Goal: Communication & Community: Answer question/provide support

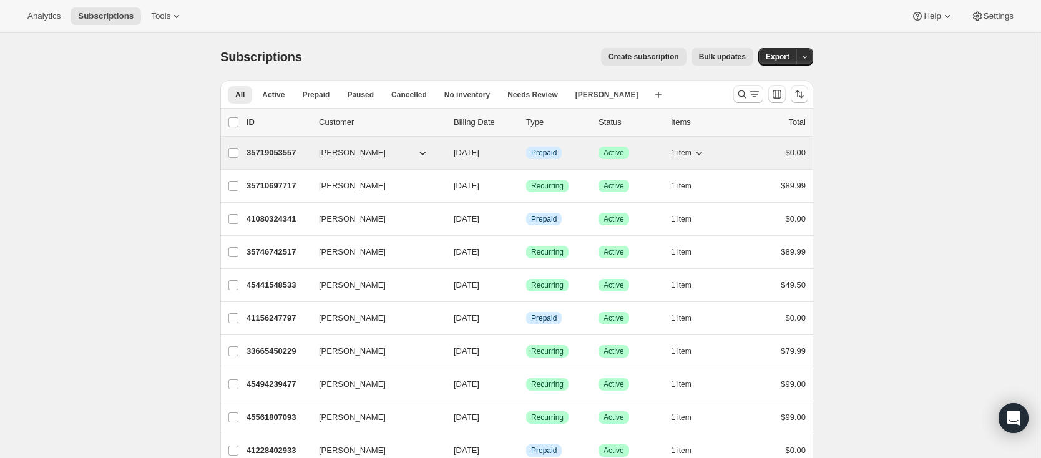
click at [295, 150] on p "35719053557" at bounding box center [278, 153] width 62 height 12
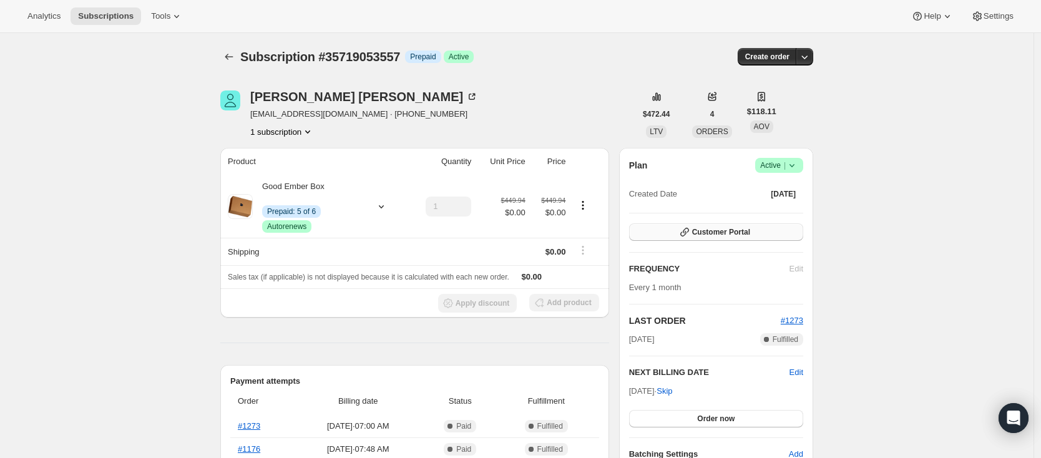
click at [725, 232] on span "Customer Portal" at bounding box center [721, 232] width 58 height 10
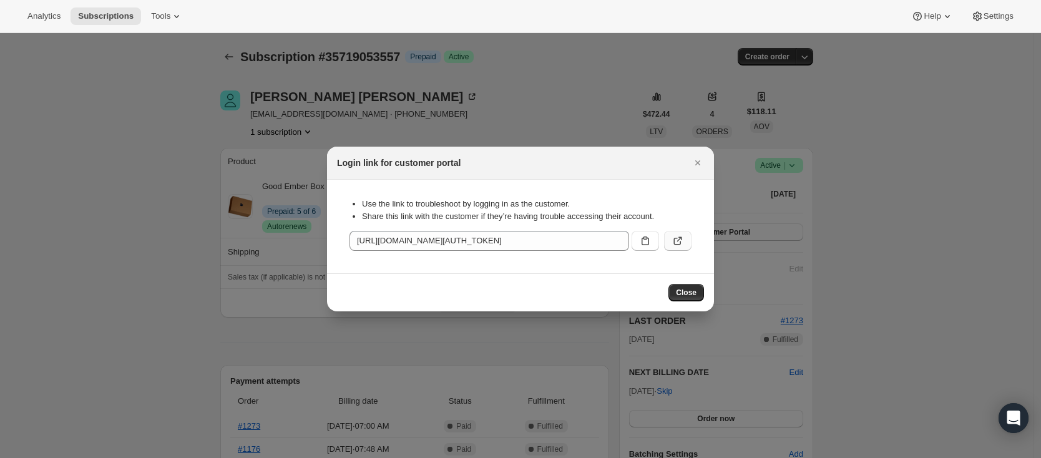
click at [676, 240] on icon ":rc2:" at bounding box center [678, 241] width 12 height 12
click at [683, 294] on span "Close" at bounding box center [687, 293] width 21 height 10
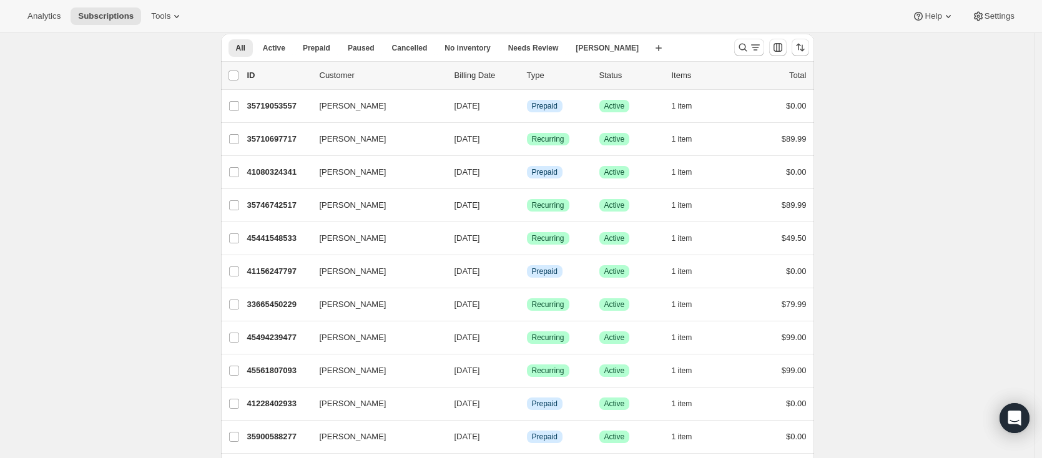
scroll to position [49, 0]
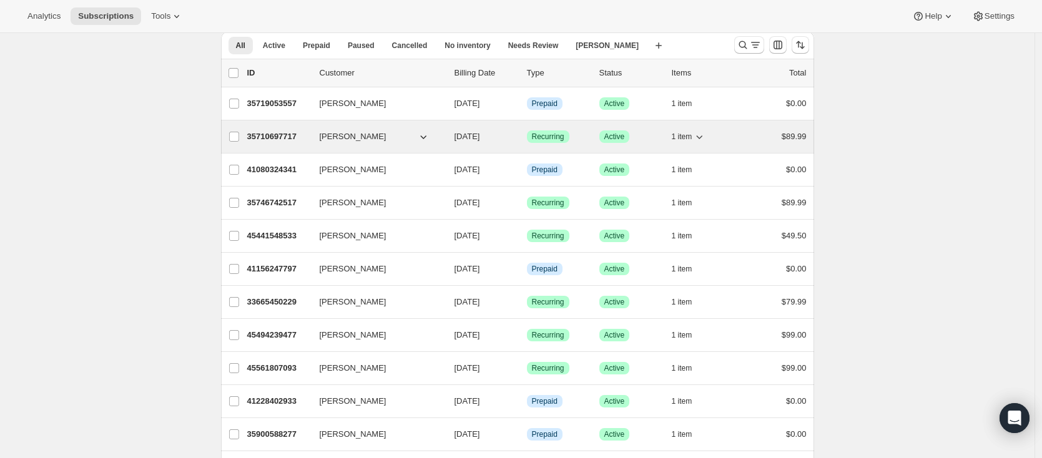
click at [280, 140] on p "35710697717" at bounding box center [278, 136] width 62 height 12
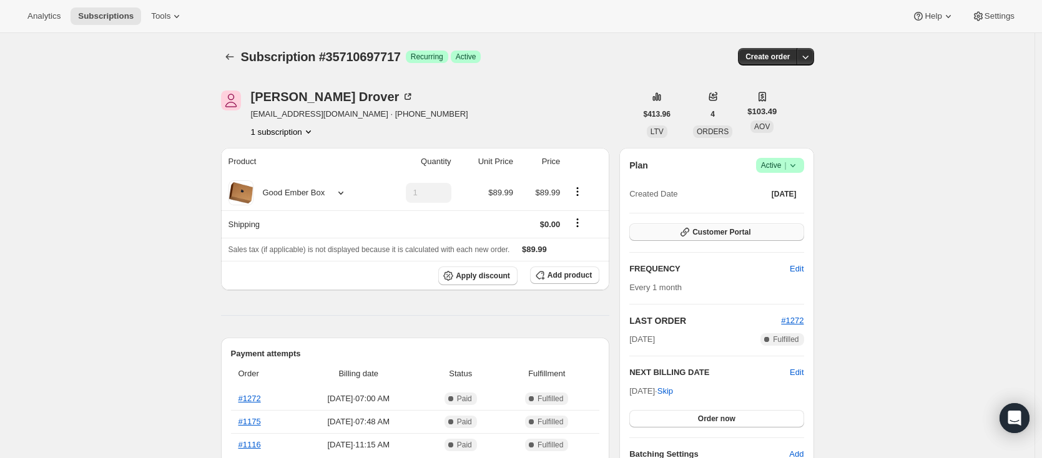
click at [696, 228] on span "Customer Portal" at bounding box center [721, 232] width 58 height 10
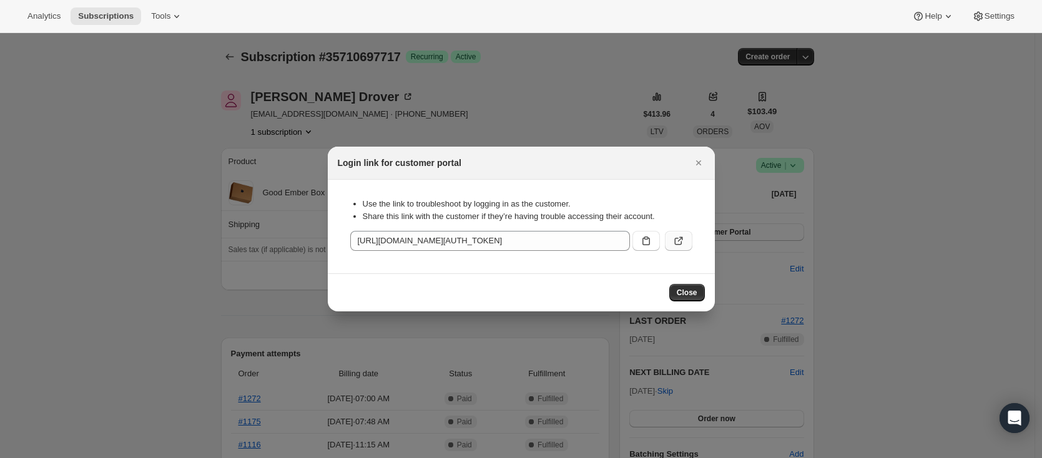
click at [679, 232] on button ":rc1:" at bounding box center [678, 241] width 27 height 20
click at [697, 159] on icon "Close" at bounding box center [698, 163] width 12 height 12
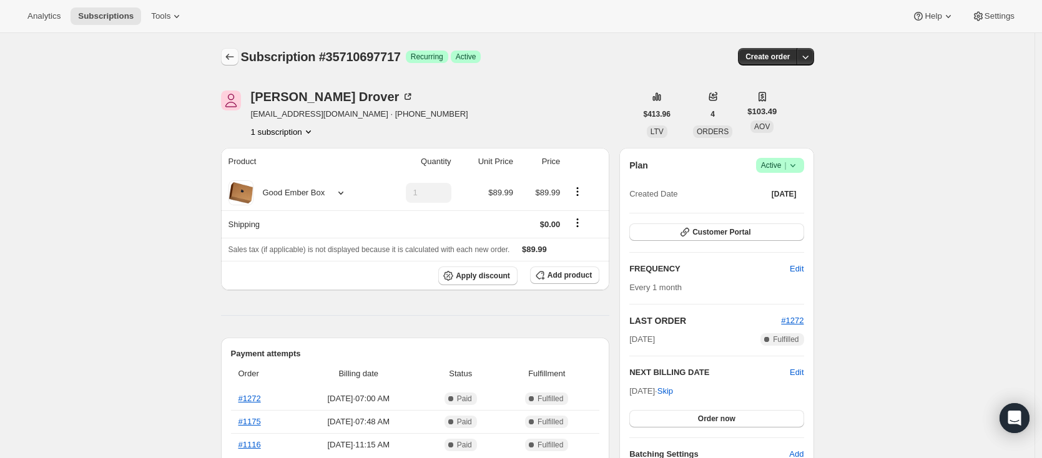
click at [236, 57] on icon "Subscriptions" at bounding box center [229, 57] width 12 height 12
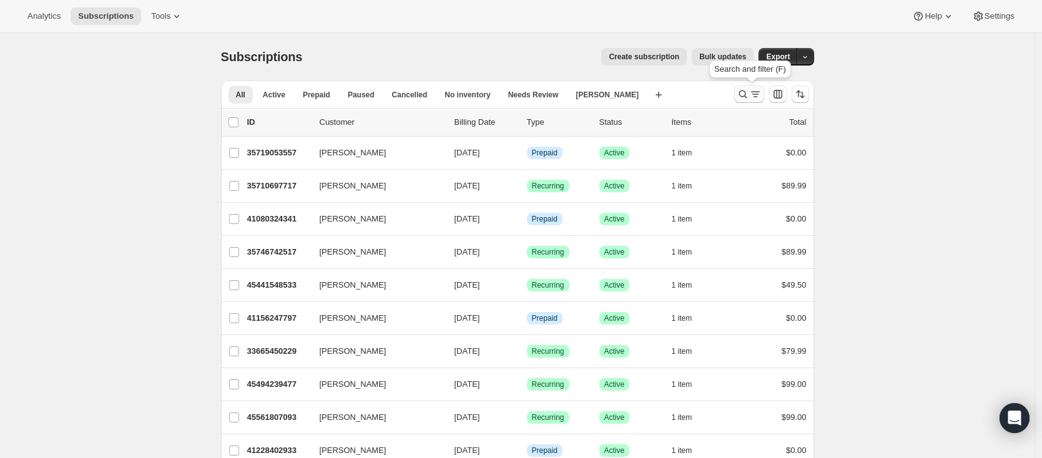
click at [741, 94] on icon "Search and filter results" at bounding box center [743, 94] width 12 height 12
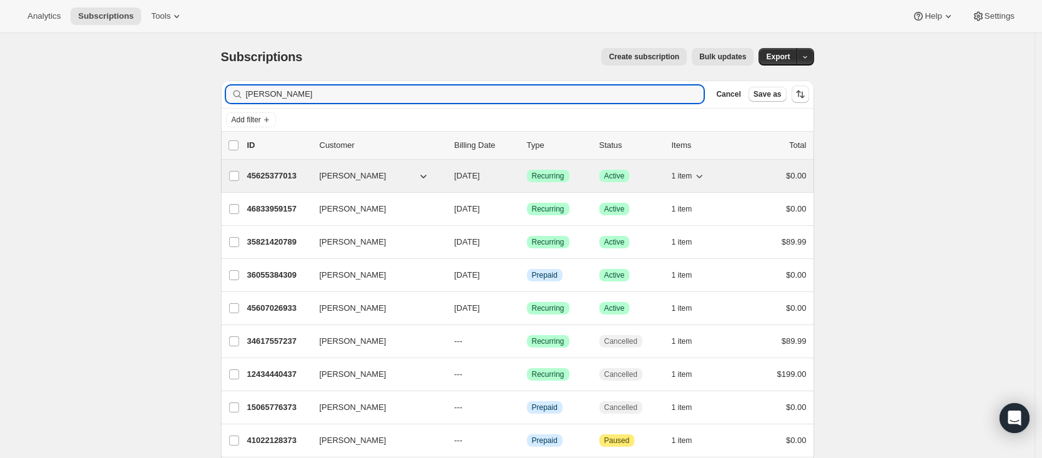
type input "[PERSON_NAME]"
click at [283, 174] on p "45625377013" at bounding box center [278, 176] width 62 height 12
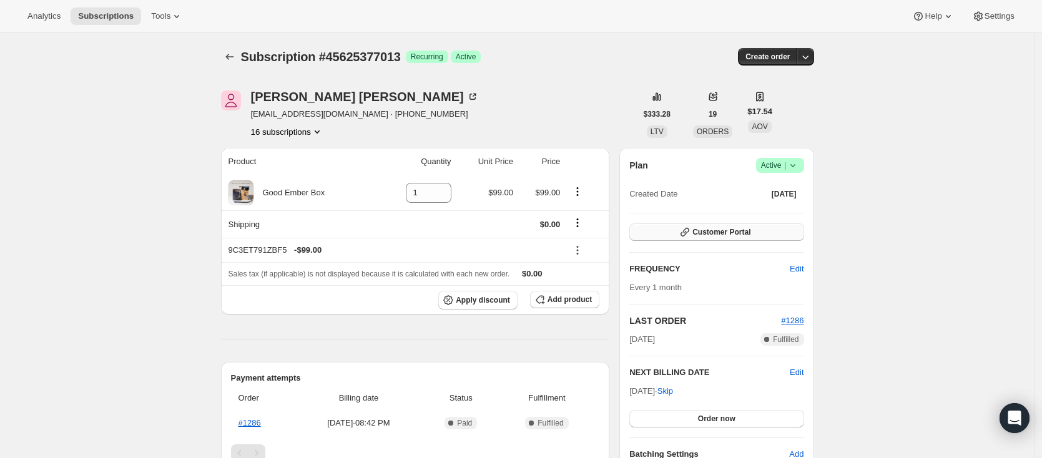
click at [699, 229] on span "Customer Portal" at bounding box center [721, 232] width 58 height 10
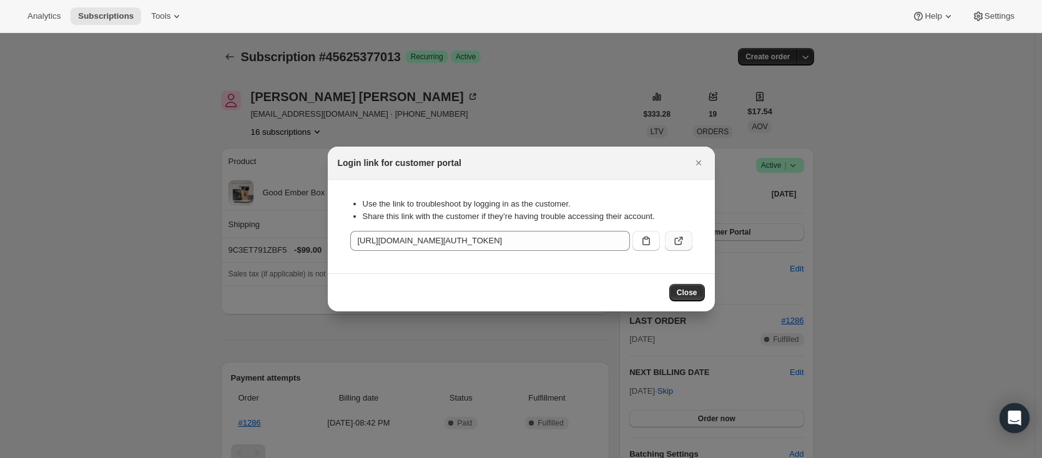
click at [682, 233] on button ":rp6:" at bounding box center [678, 241] width 27 height 20
click at [694, 165] on icon "Close" at bounding box center [698, 163] width 12 height 12
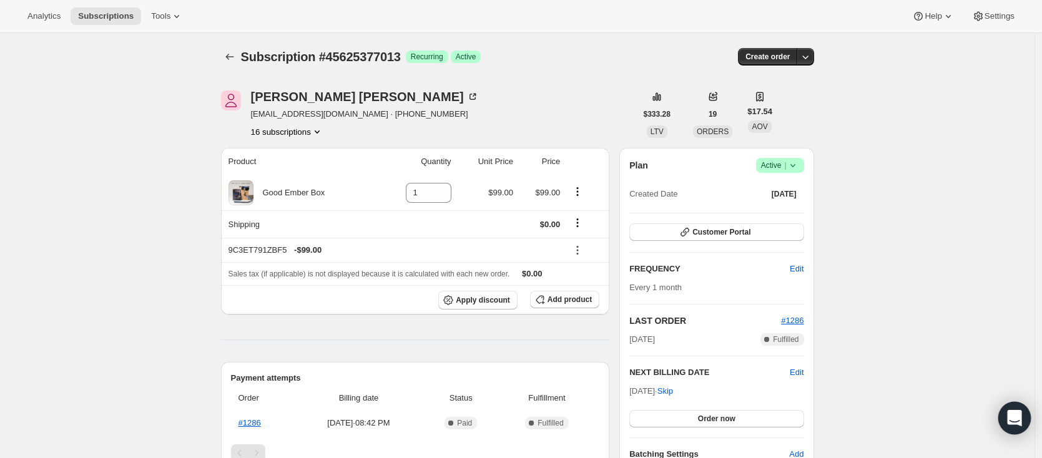
click at [1022, 421] on div "Open Intercom Messenger" at bounding box center [1014, 418] width 33 height 33
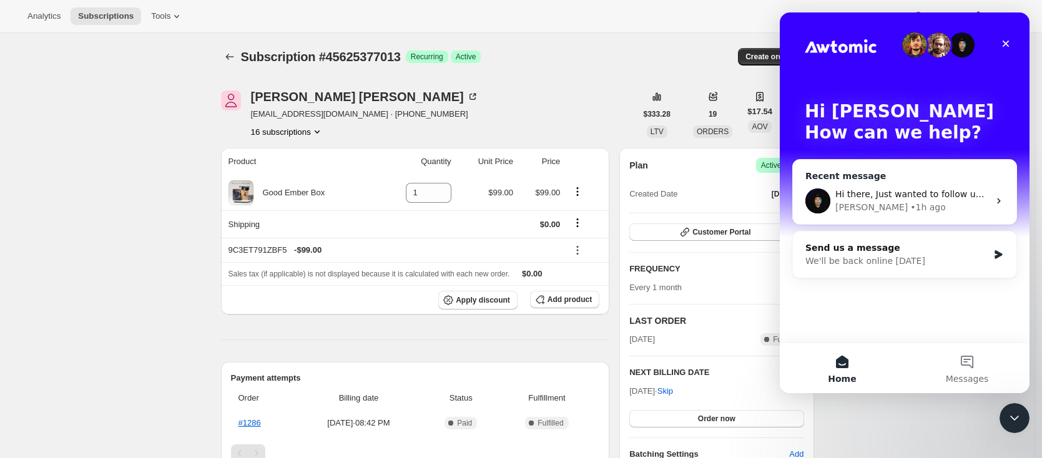
click at [861, 192] on span "Hi there, Just wanted to follow up that the CP styles have been applied. [PERSO…" at bounding box center [1029, 194] width 388 height 10
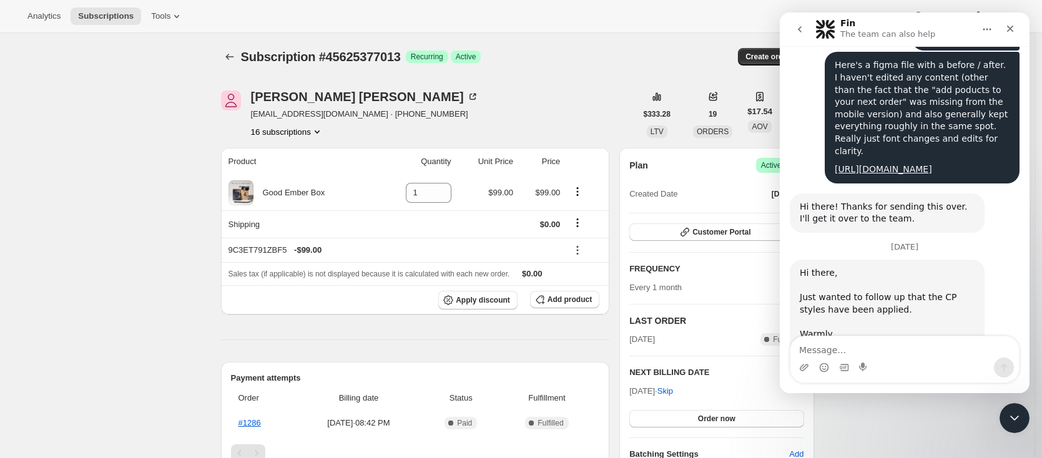
scroll to position [1709, 0]
click at [845, 353] on textarea "Message…" at bounding box center [904, 346] width 228 height 21
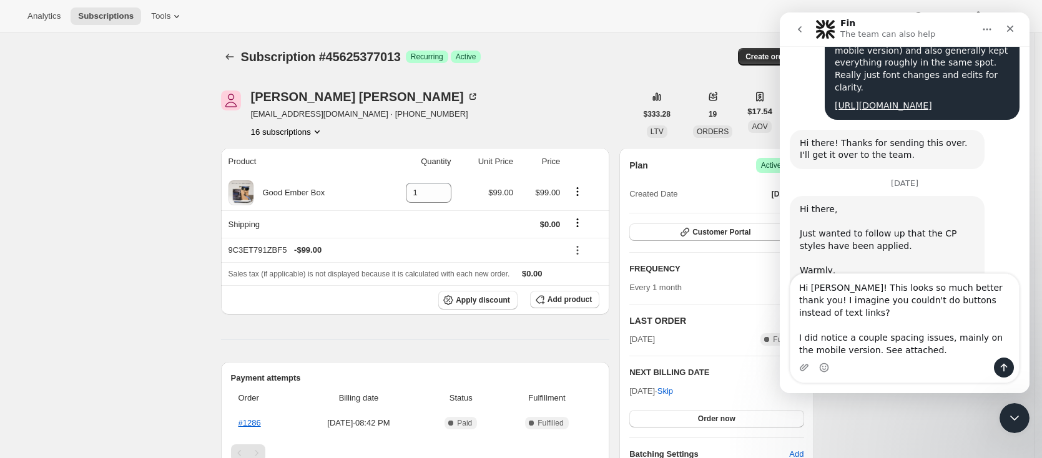
scroll to position [0, 0]
click at [836, 286] on textarea "Hi [PERSON_NAME]! This looks so much better thank you! I imagine you couldn't d…" at bounding box center [904, 316] width 228 height 84
type textarea "Hi [PERSON_NAME]. This looks so much better thank you! I imagine you couldn't d…"
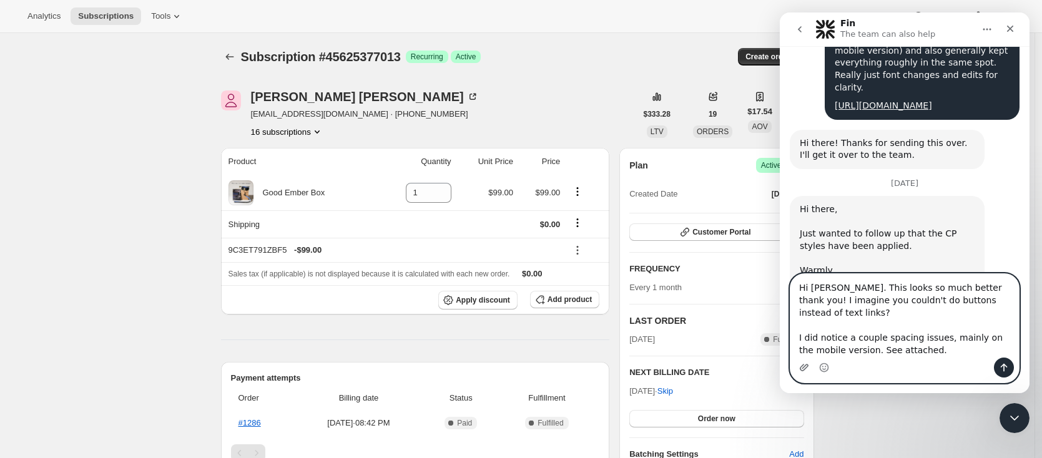
click at [807, 366] on icon "Upload attachment" at bounding box center [804, 367] width 9 height 7
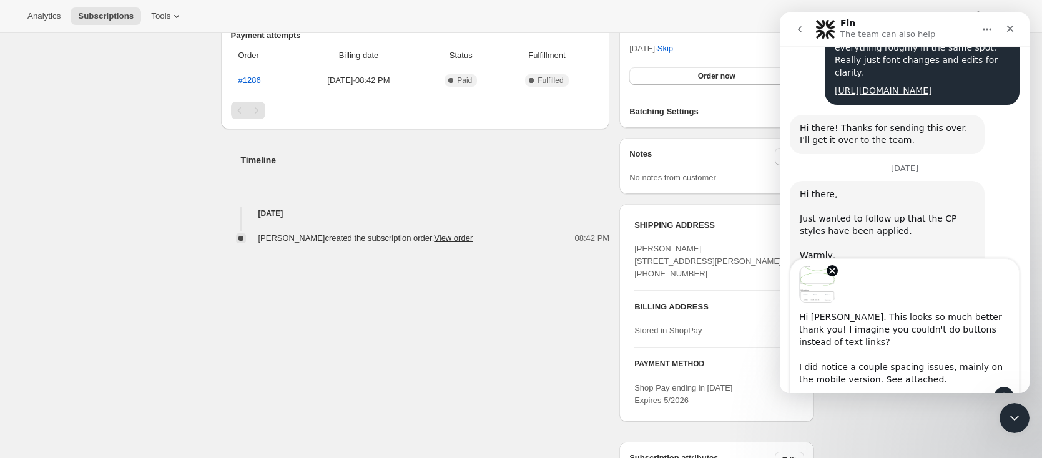
scroll to position [444, 0]
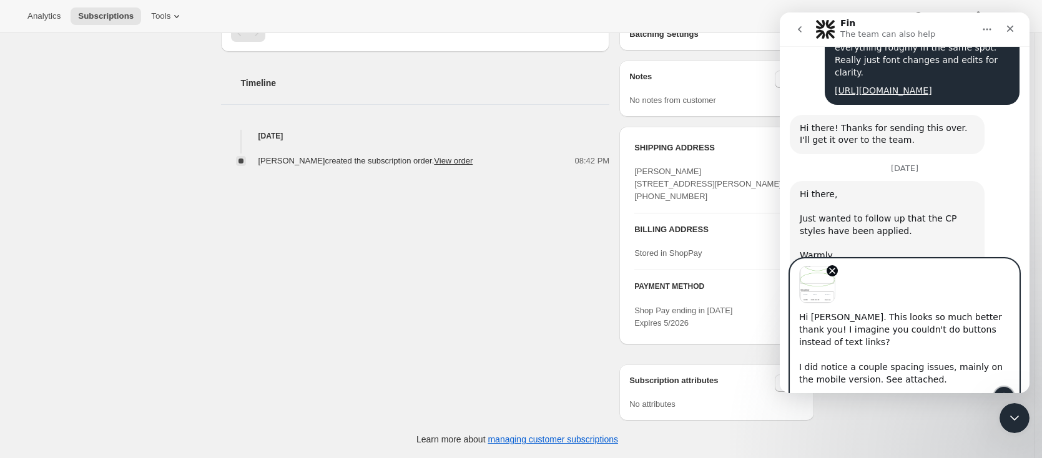
click at [1004, 390] on button "Send a message…" at bounding box center [1004, 397] width 20 height 20
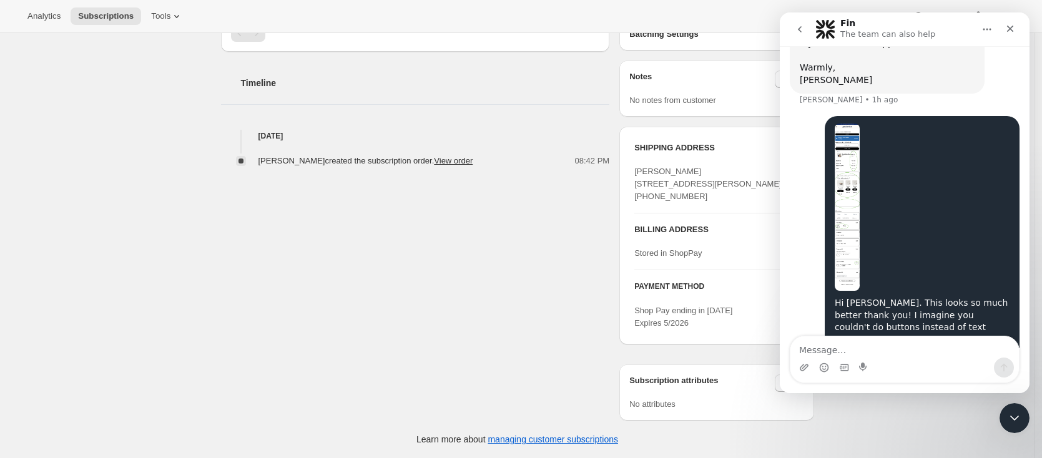
scroll to position [1987, 0]
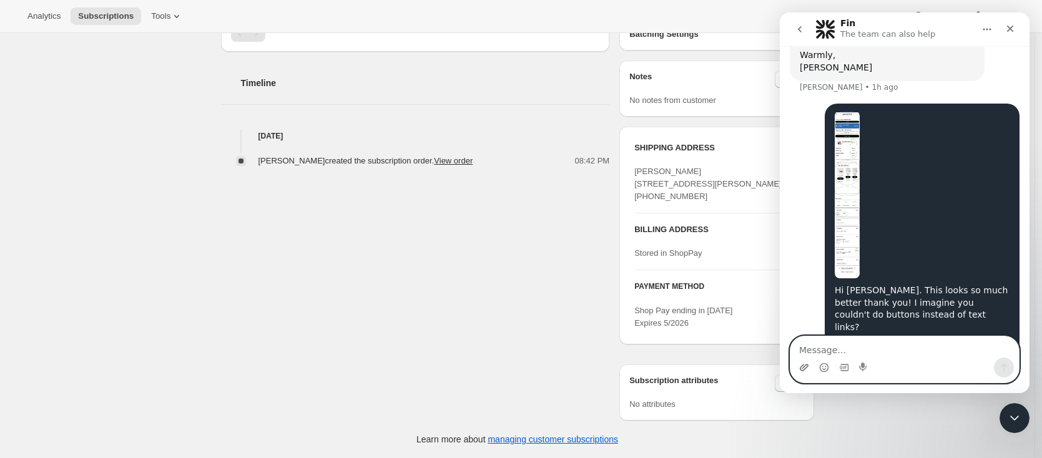
click at [804, 368] on icon "Upload attachment" at bounding box center [804, 368] width 10 height 10
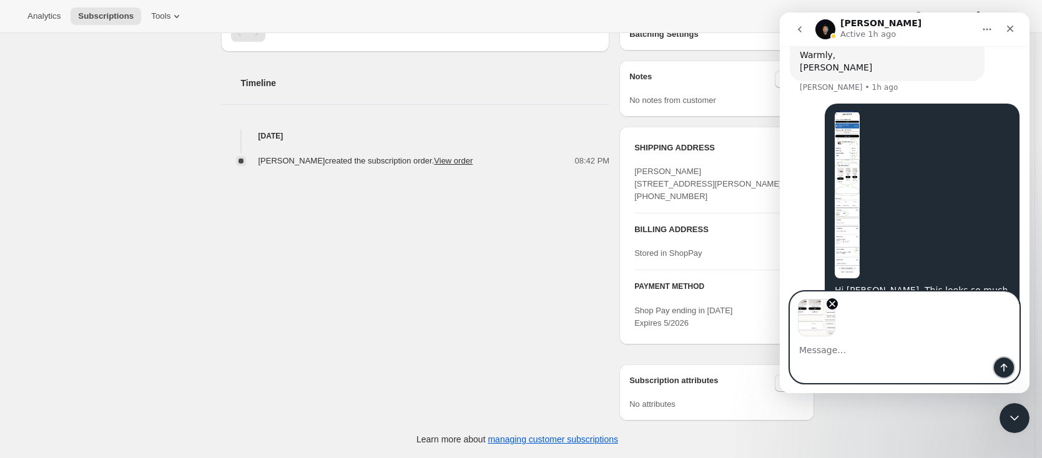
click at [1001, 366] on icon "Send a message…" at bounding box center [1004, 368] width 7 height 8
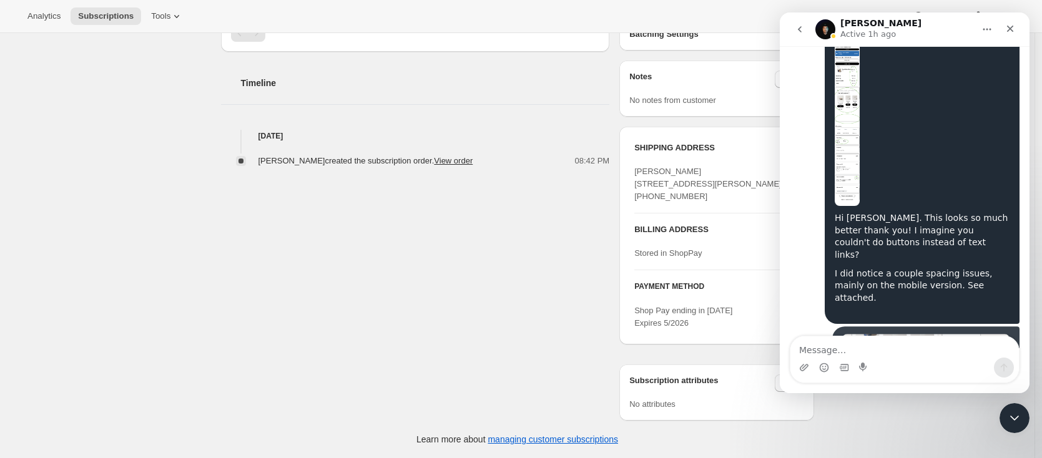
scroll to position [2072, 0]
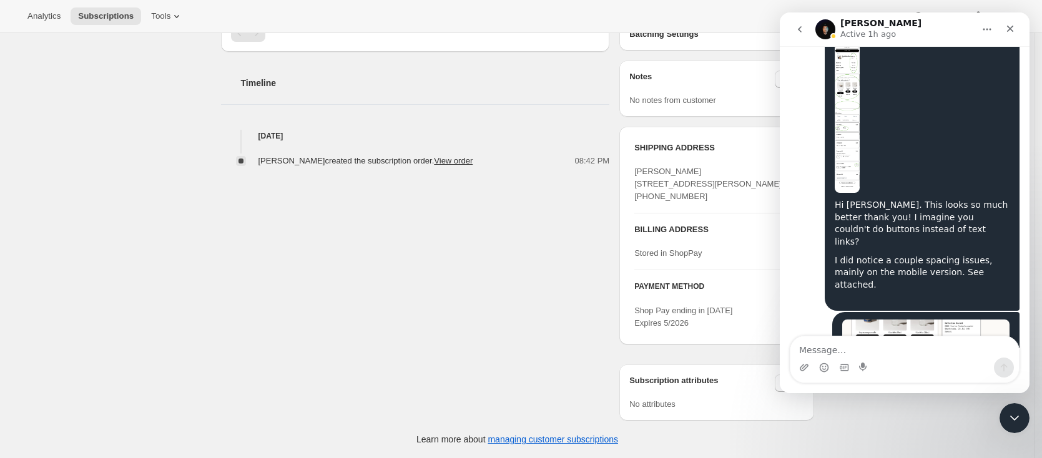
click at [814, 312] on div "[PERSON_NAME] • Just now" at bounding box center [905, 361] width 230 height 99
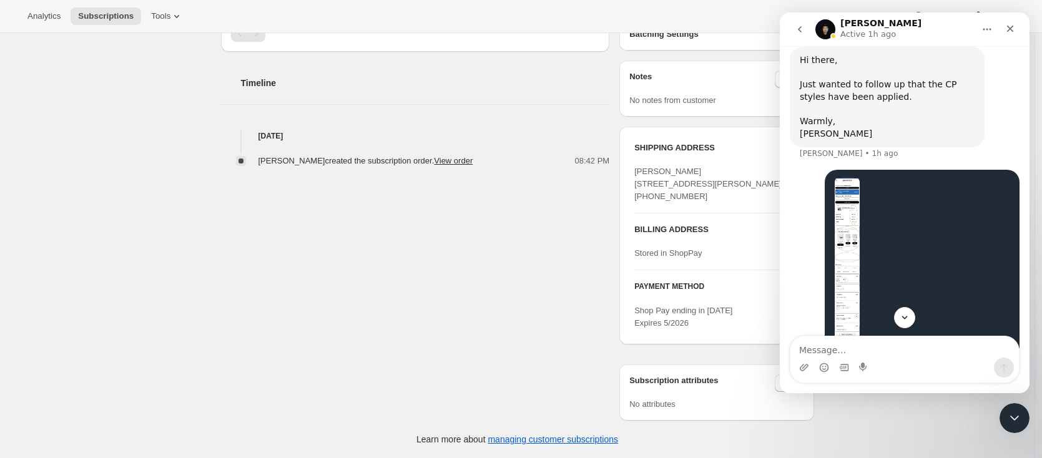
scroll to position [1918, 0]
click at [1008, 24] on icon "Close" at bounding box center [1010, 29] width 10 height 10
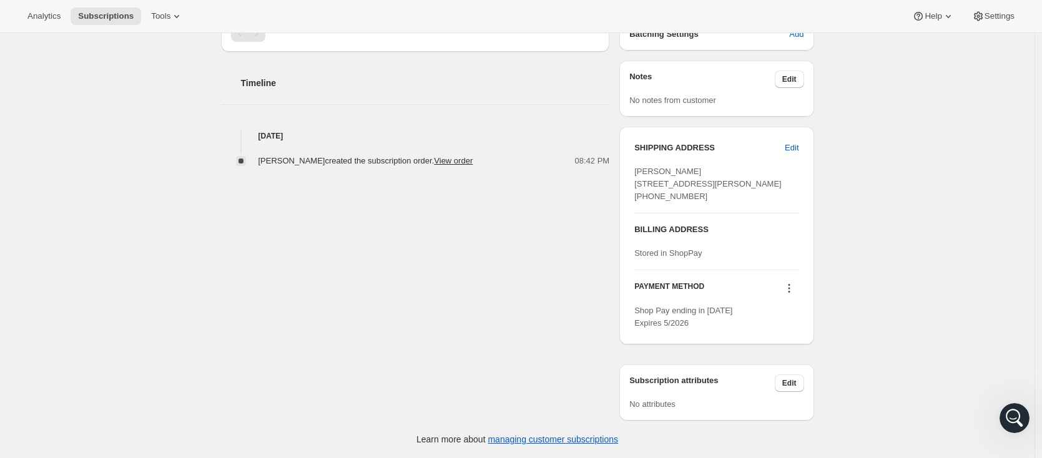
scroll to position [0, 0]
click at [382, 247] on div "[PERSON_NAME] [EMAIL_ADDRESS][DOMAIN_NAME] · [PHONE_NUMBER] 16 subscriptions $3…" at bounding box center [512, 35] width 603 height 770
